Goal: Task Accomplishment & Management: Manage account settings

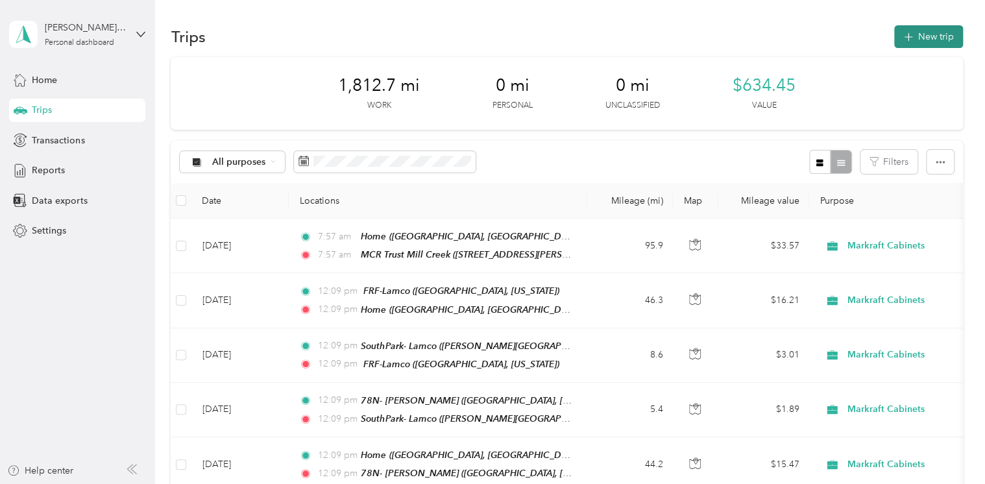
click at [905, 32] on icon "button" at bounding box center [908, 37] width 15 height 15
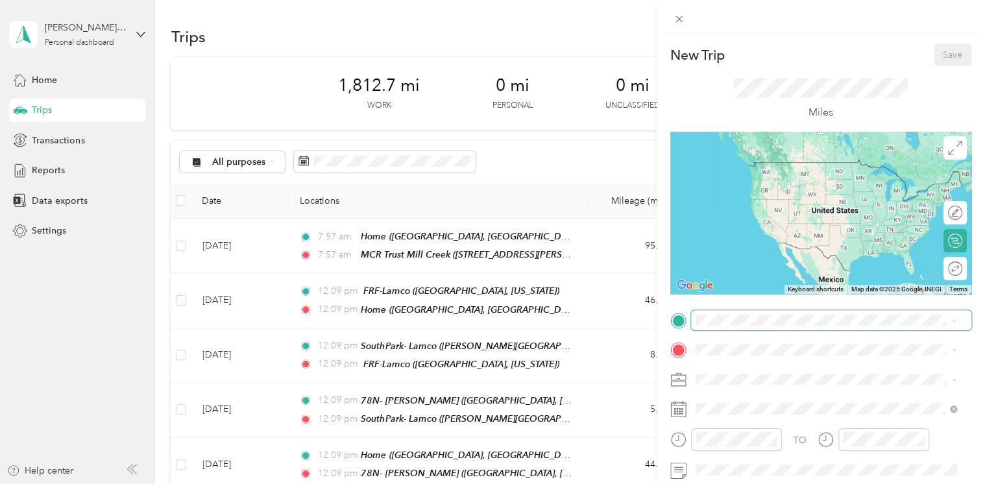
click at [733, 330] on span at bounding box center [831, 320] width 280 height 21
click at [770, 280] on div "Home" at bounding box center [836, 276] width 232 height 12
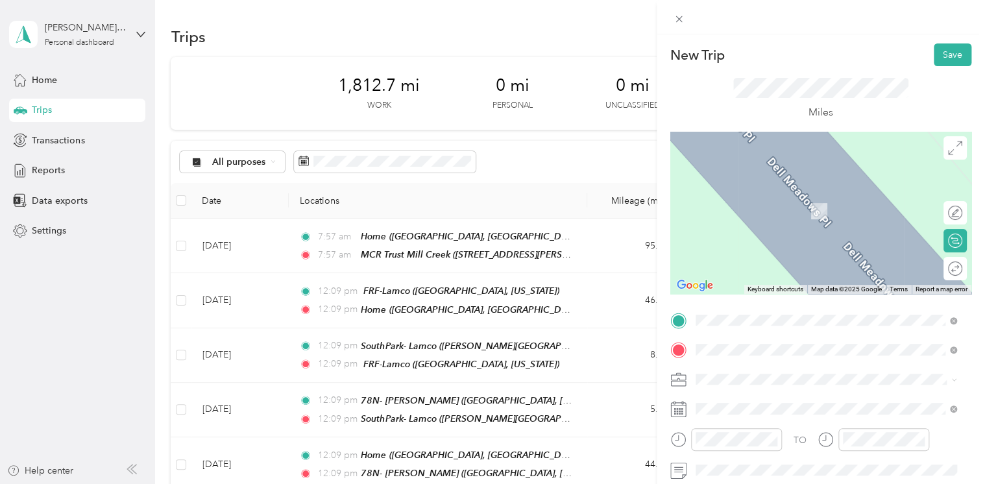
click at [777, 215] on div "[GEOGRAPHIC_DATA]- Lamco [STREET_ADDRESS][US_STATE]" at bounding box center [785, 204] width 130 height 27
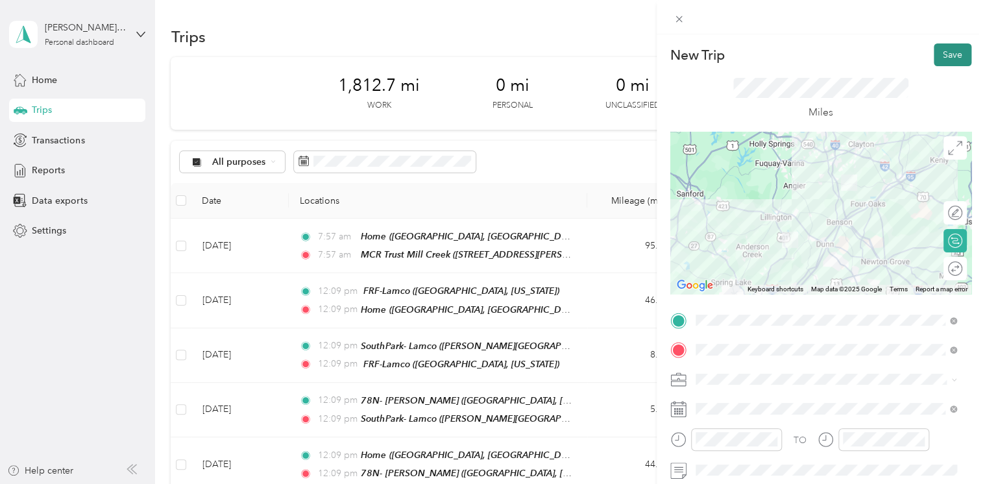
click at [950, 45] on button "Save" at bounding box center [953, 54] width 38 height 23
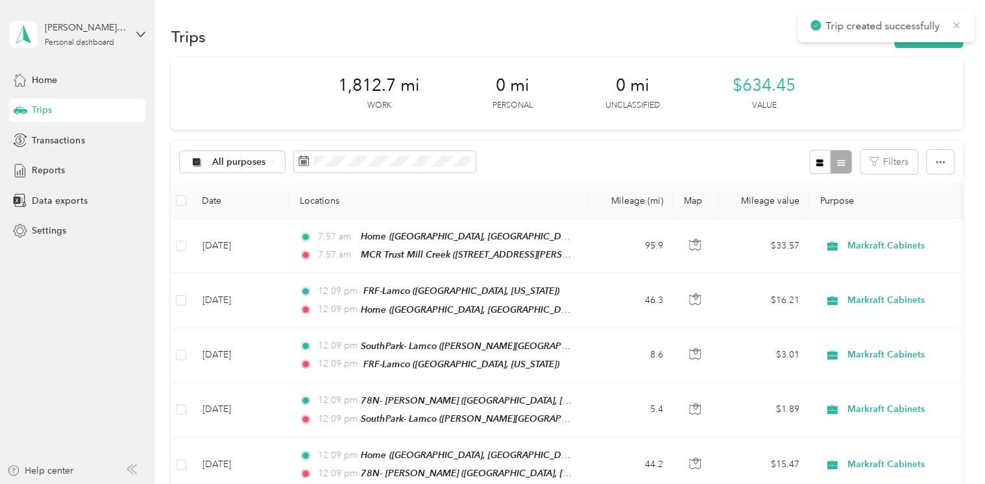
click at [960, 30] on icon at bounding box center [956, 25] width 10 height 12
click at [933, 32] on button "New trip" at bounding box center [928, 36] width 69 height 23
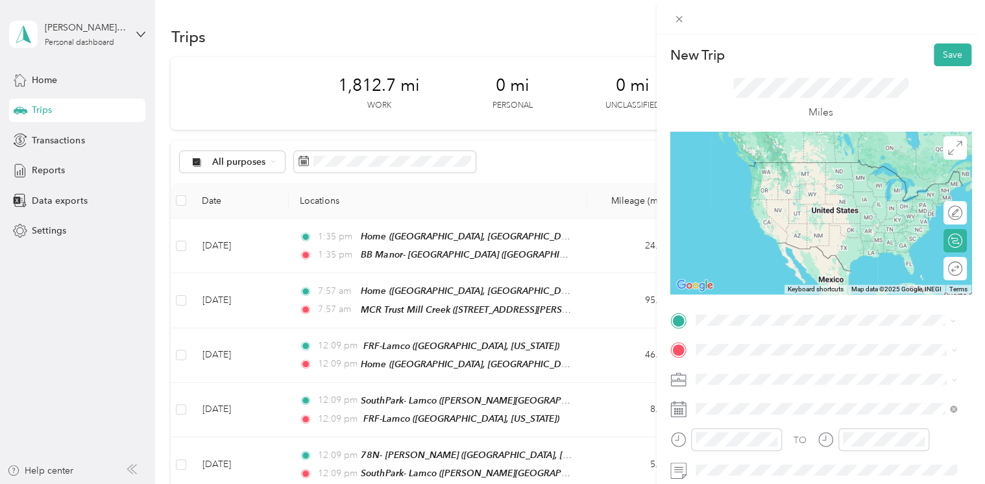
click at [781, 174] on div "[GEOGRAPHIC_DATA]- Lamco [STREET_ADDRESS][US_STATE]" at bounding box center [785, 174] width 130 height 27
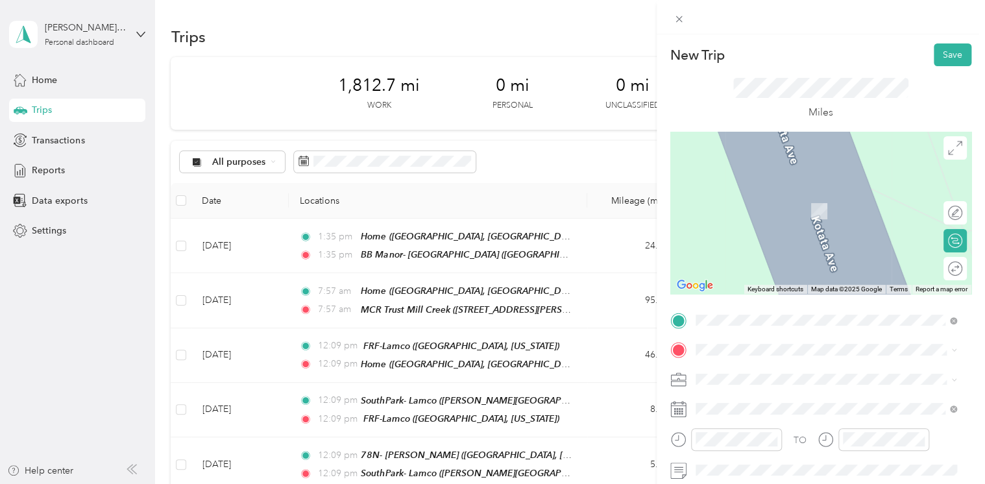
click at [766, 312] on div "Home [GEOGRAPHIC_DATA], [US_STATE], [GEOGRAPHIC_DATA]" at bounding box center [836, 319] width 232 height 41
click at [767, 214] on span "[PERSON_NAME][GEOGRAPHIC_DATA][PERSON_NAME][PERSON_NAME], [US_STATE], [GEOGRAPH…" at bounding box center [819, 224] width 199 height 38
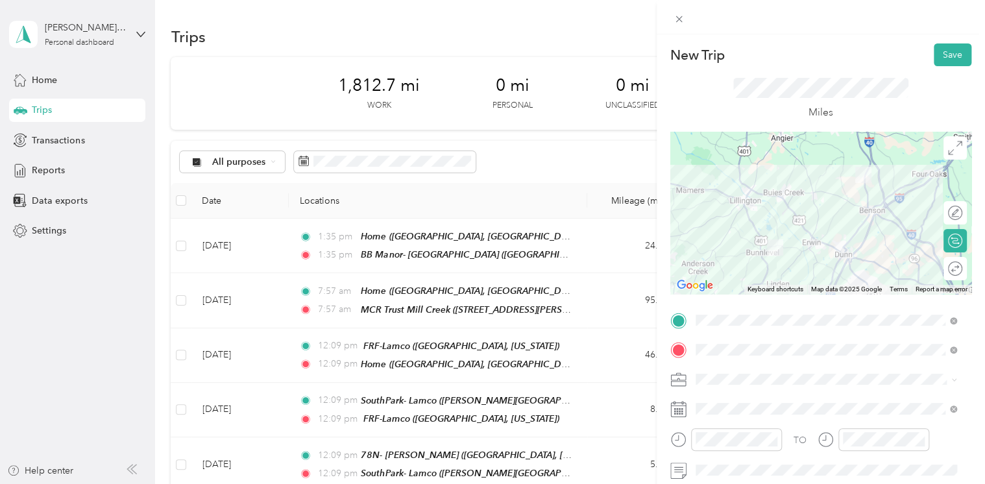
drag, startPoint x: 767, startPoint y: 214, endPoint x: 959, endPoint y: 35, distance: 262.7
click at [959, 35] on div "New Trip Save This trip cannot be edited because it is either under review, app…" at bounding box center [821, 259] width 328 height 519
drag, startPoint x: 959, startPoint y: 35, endPoint x: 943, endPoint y: 61, distance: 30.6
click at [943, 61] on button "Save" at bounding box center [953, 54] width 38 height 23
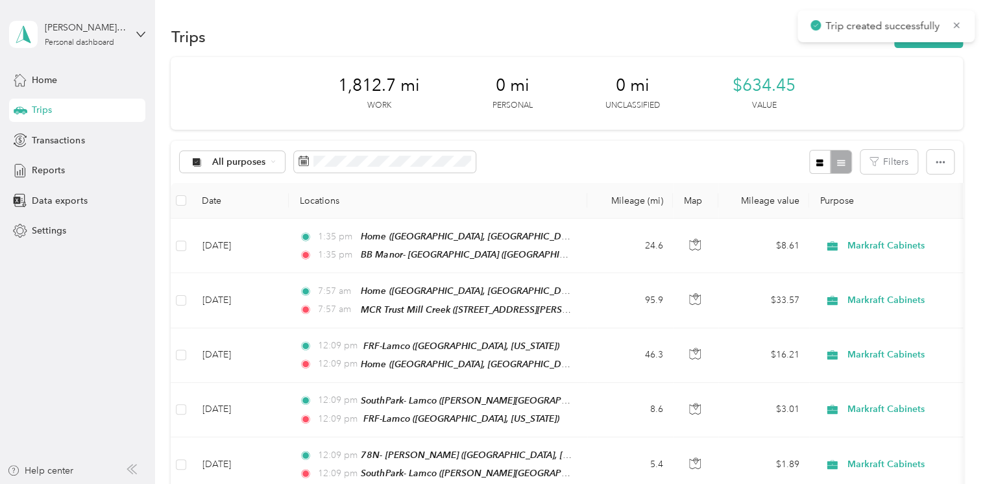
click at [964, 19] on div "Trip created successfully" at bounding box center [886, 26] width 177 height 32
click at [957, 25] on icon at bounding box center [957, 25] width 6 height 6
click at [932, 38] on button "New trip" at bounding box center [928, 36] width 69 height 23
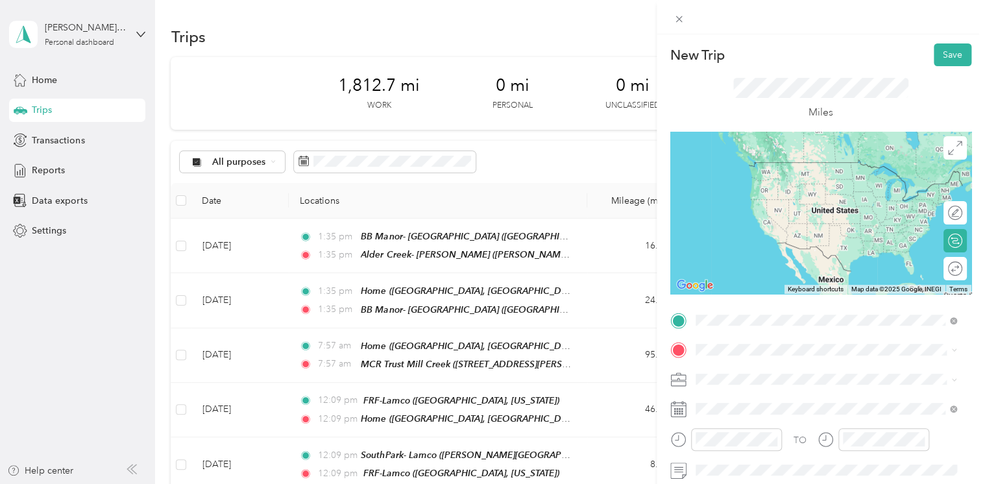
click at [747, 173] on div "[GEOGRAPHIC_DATA]- [PERSON_NAME][GEOGRAPHIC_DATA][PERSON_NAME][PERSON_NAME][PER…" at bounding box center [836, 188] width 232 height 55
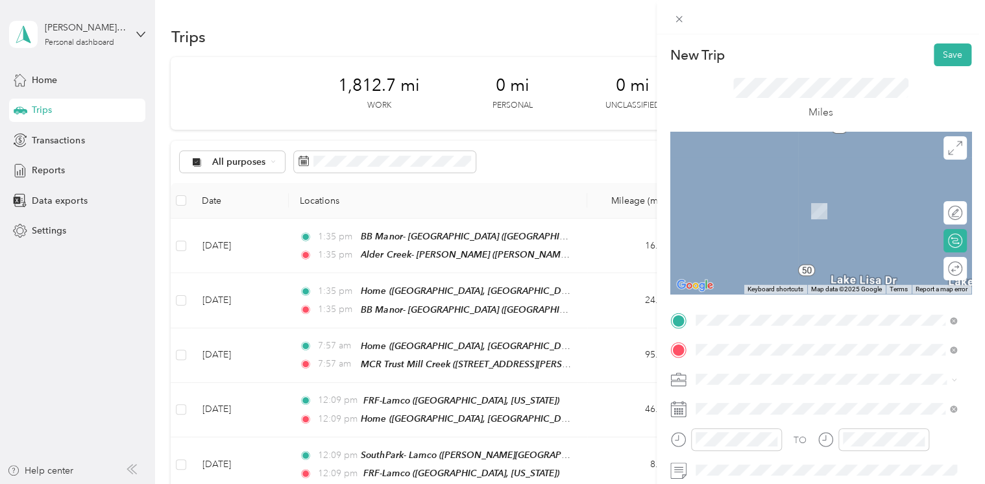
click at [752, 326] on div "Home [GEOGRAPHIC_DATA], [US_STATE], [GEOGRAPHIC_DATA]" at bounding box center [836, 320] width 232 height 41
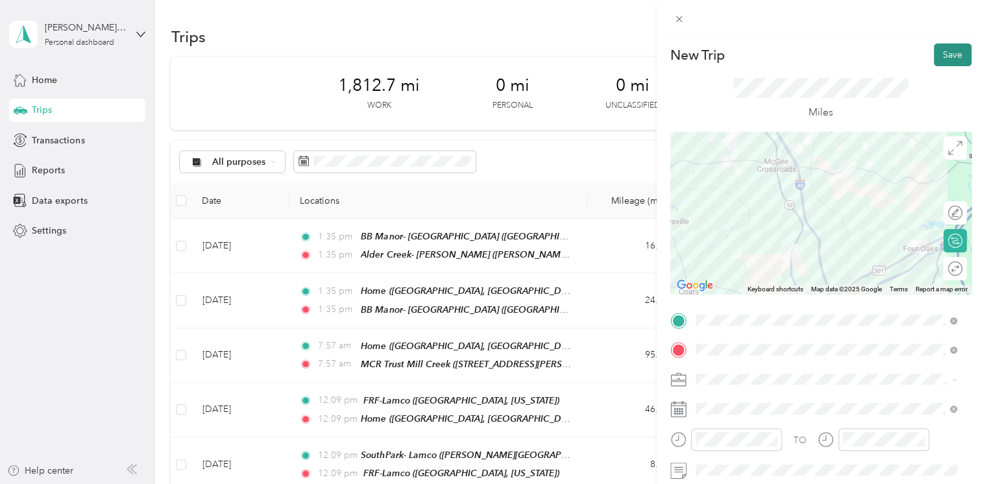
click at [934, 62] on button "Save" at bounding box center [953, 54] width 38 height 23
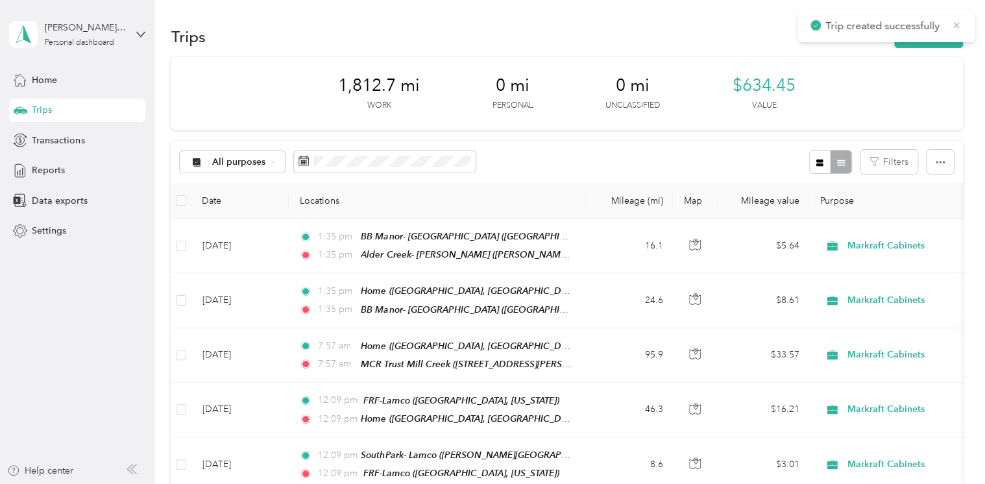
click at [960, 26] on icon at bounding box center [956, 25] width 10 height 12
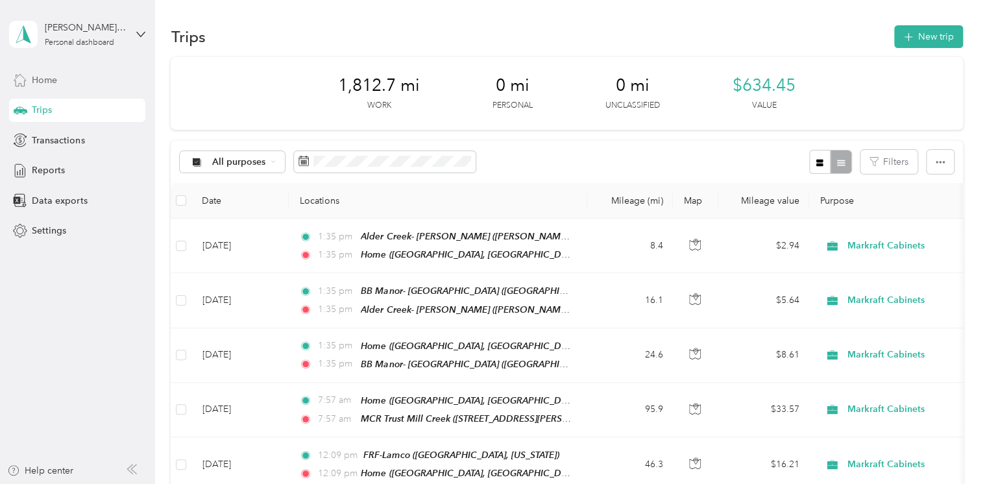
click at [103, 69] on div "Home" at bounding box center [77, 79] width 136 height 23
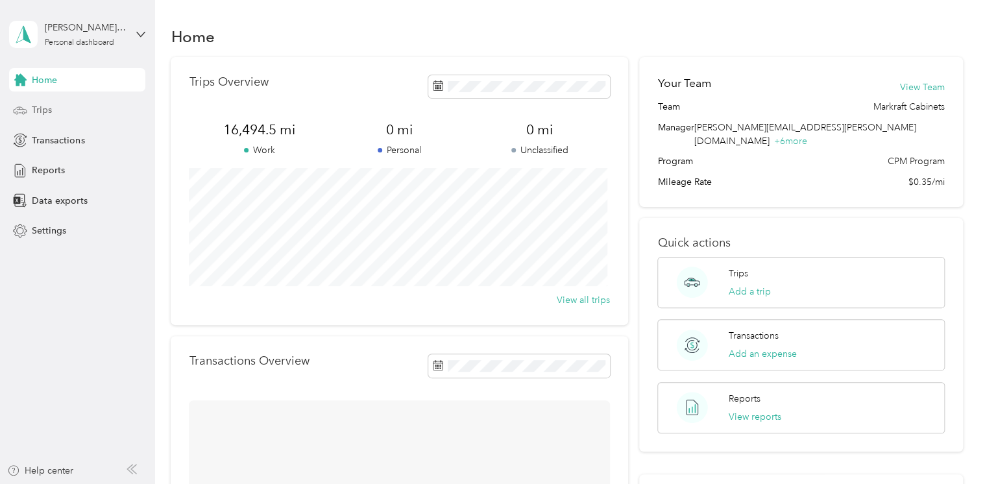
click at [73, 116] on div "Trips" at bounding box center [77, 110] width 136 height 23
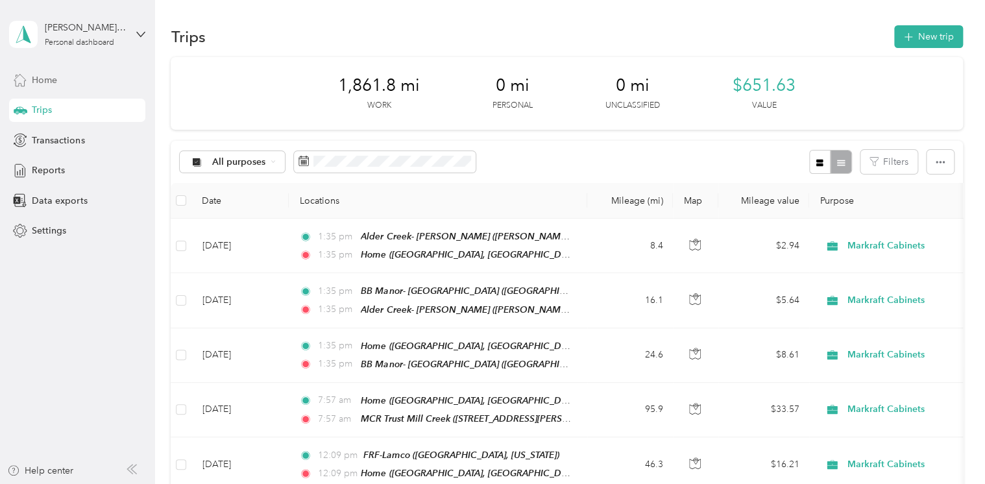
click at [86, 80] on div "Home" at bounding box center [77, 79] width 136 height 23
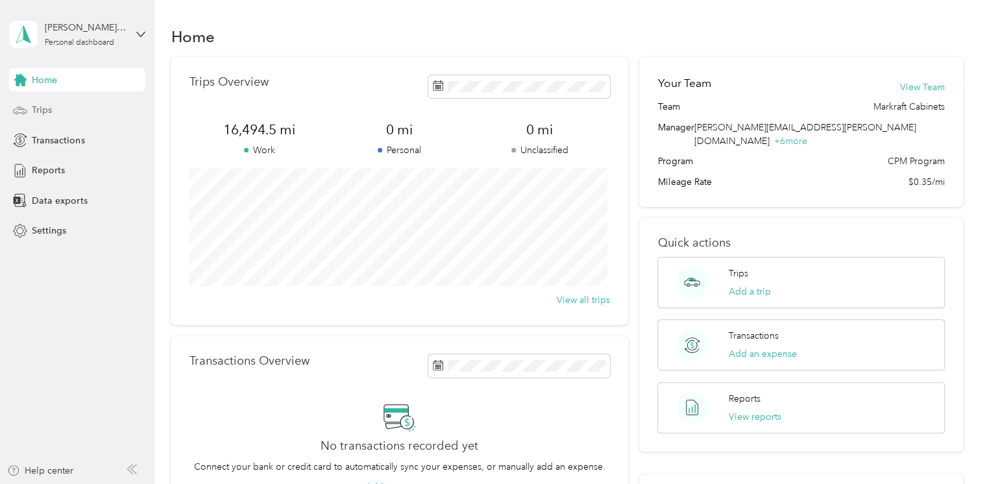
click at [102, 105] on div "Trips" at bounding box center [77, 110] width 136 height 23
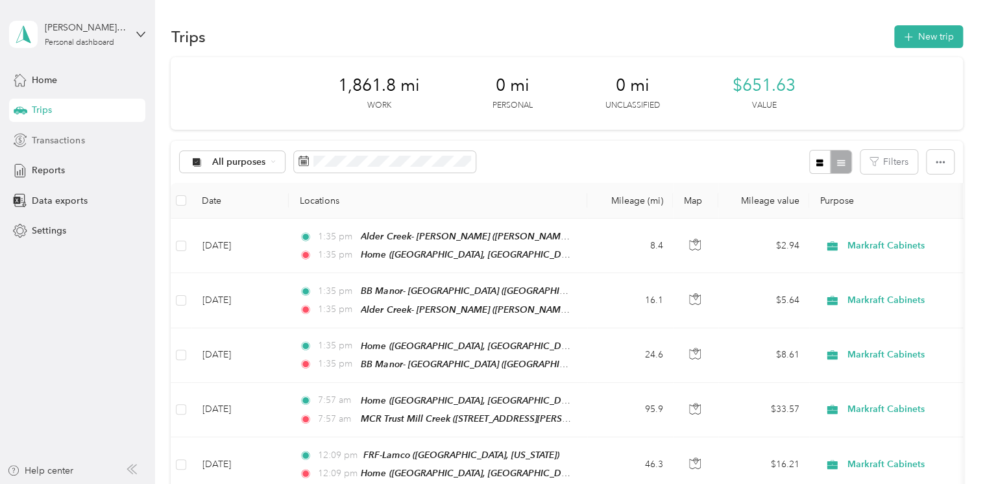
click at [97, 134] on div "Transactions" at bounding box center [77, 139] width 136 height 23
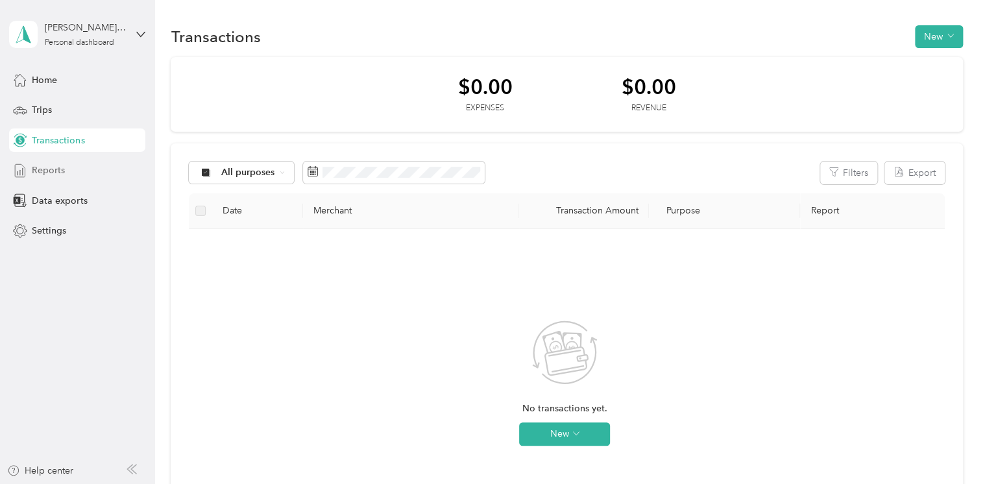
click at [86, 160] on div "Reports" at bounding box center [77, 170] width 136 height 23
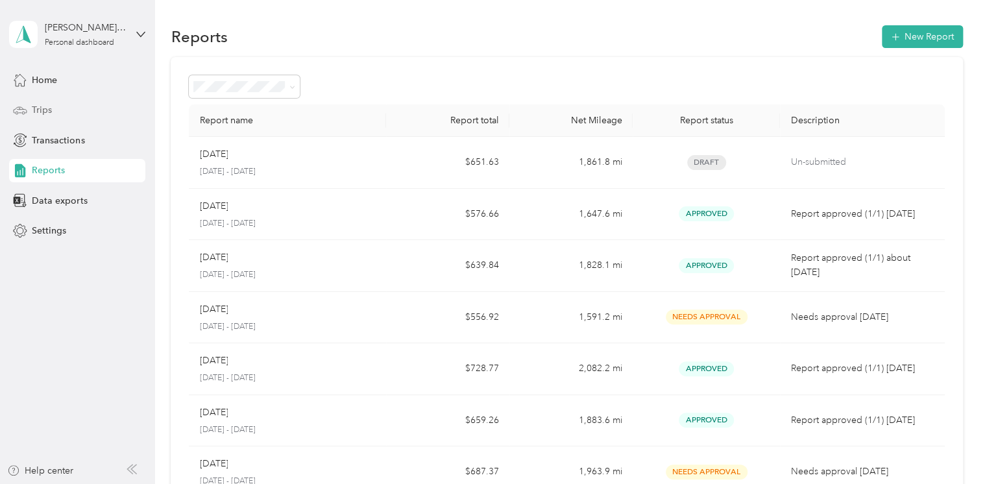
click at [80, 104] on div "Trips" at bounding box center [77, 110] width 136 height 23
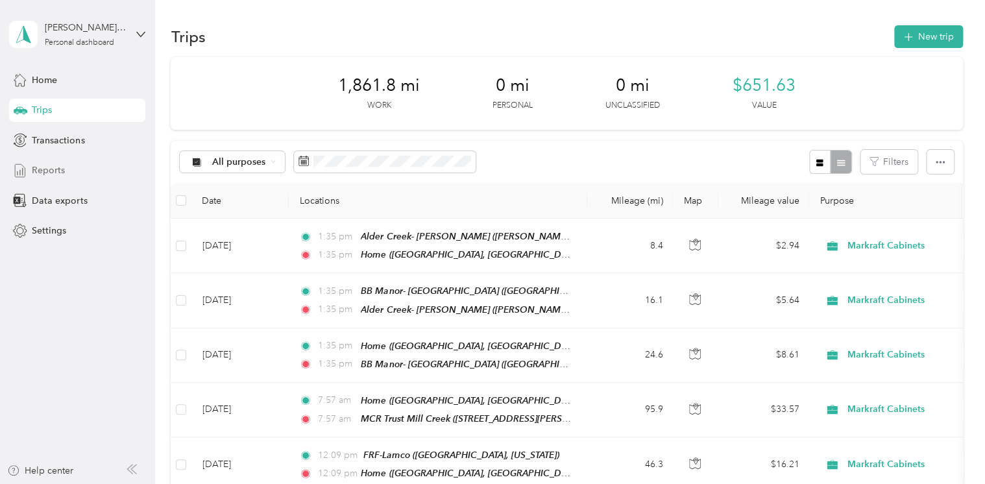
click at [73, 165] on div "Reports" at bounding box center [77, 170] width 136 height 23
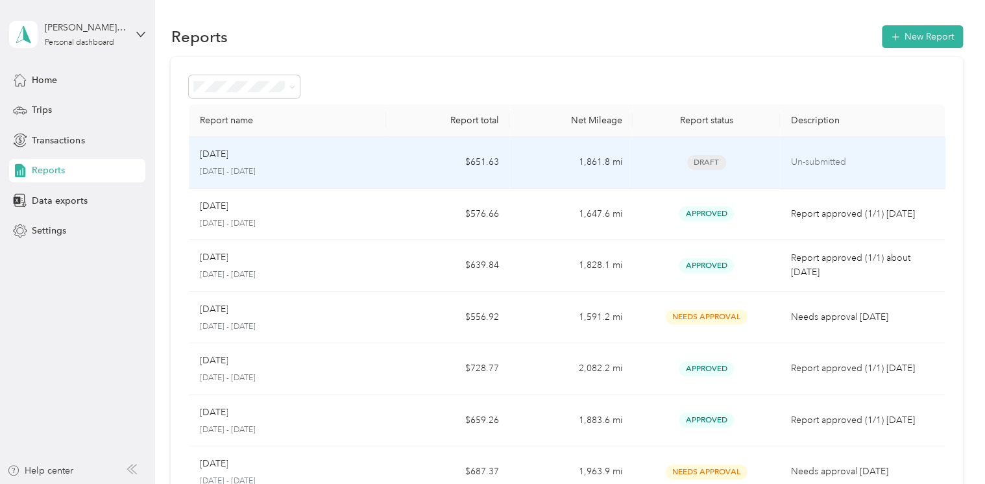
click at [439, 160] on td "$651.63" at bounding box center [447, 163] width 123 height 52
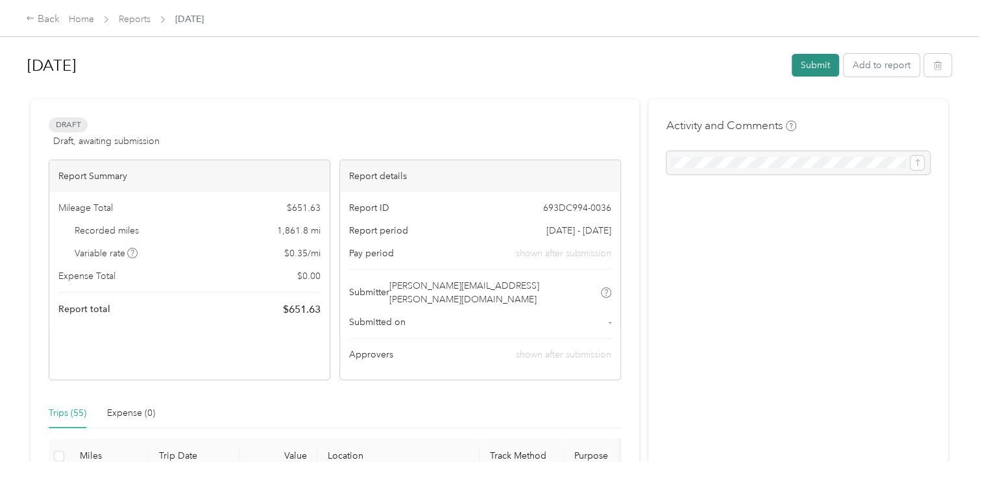
click at [821, 64] on button "Submit" at bounding box center [815, 65] width 47 height 23
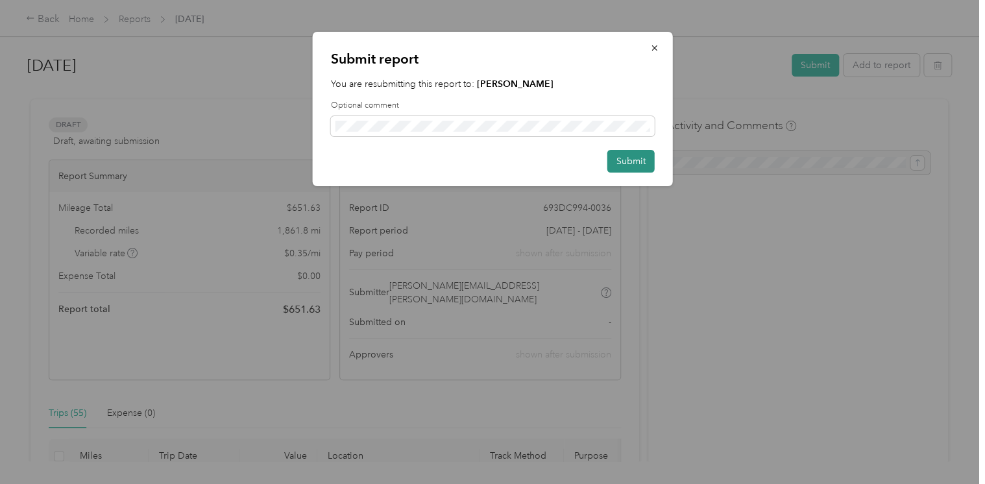
click at [635, 160] on button "Submit" at bounding box center [630, 161] width 47 height 23
